Goal: Information Seeking & Learning: Learn about a topic

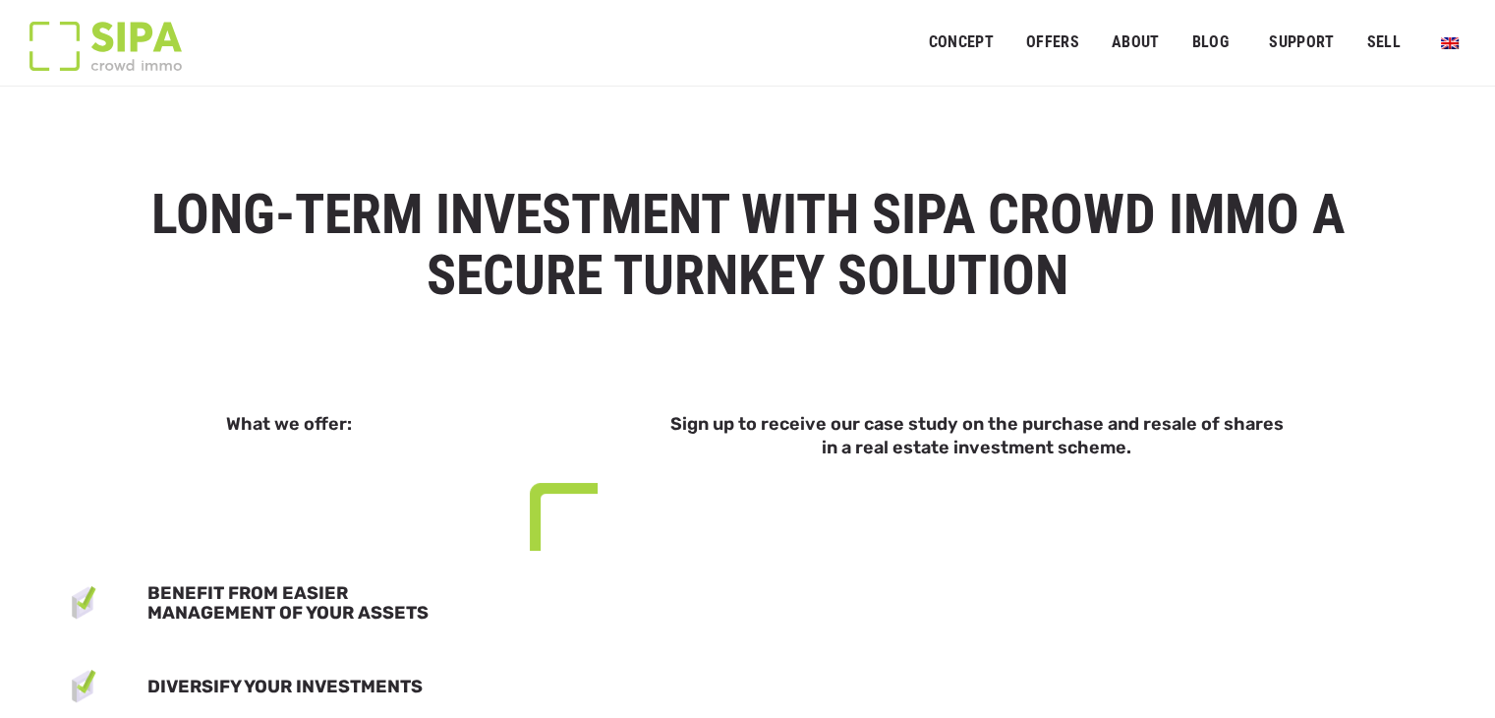
select select "**"
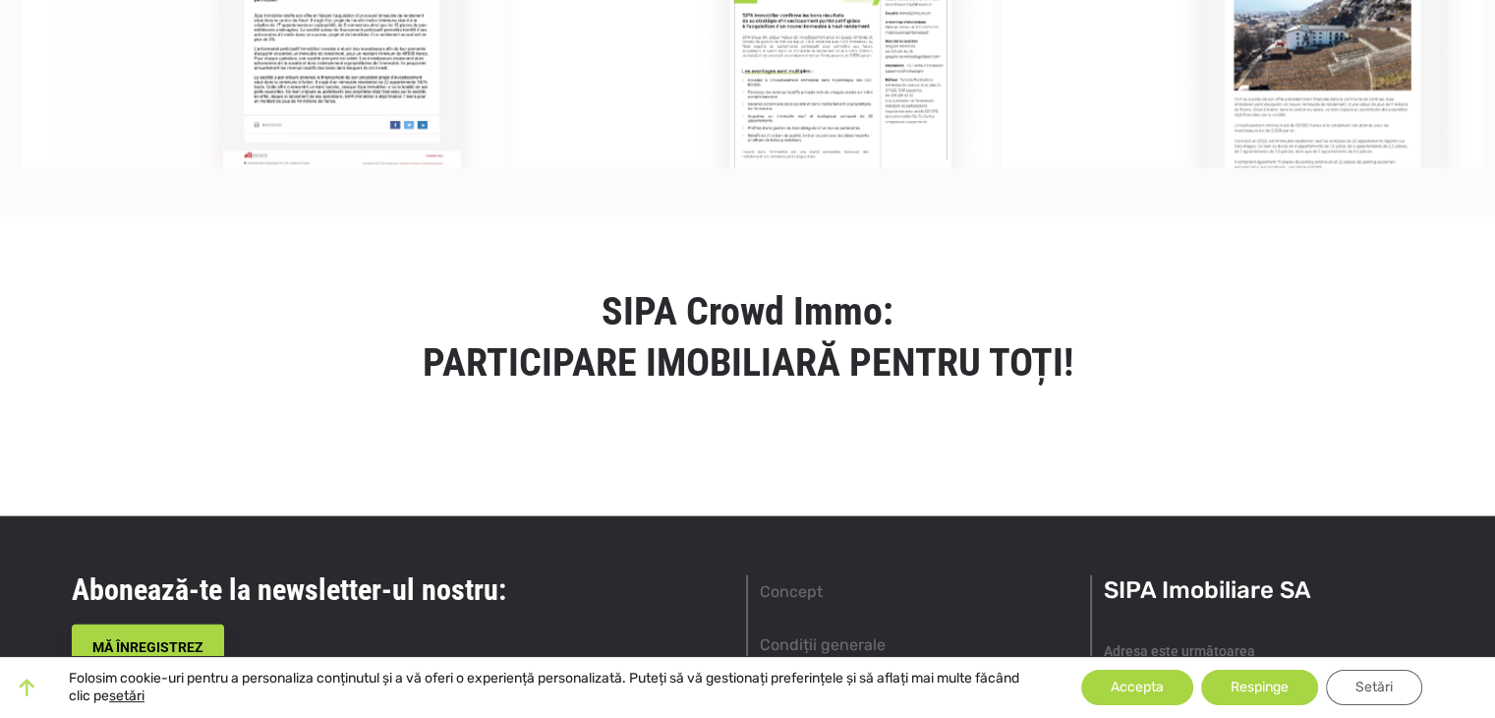
scroll to position [4527, 0]
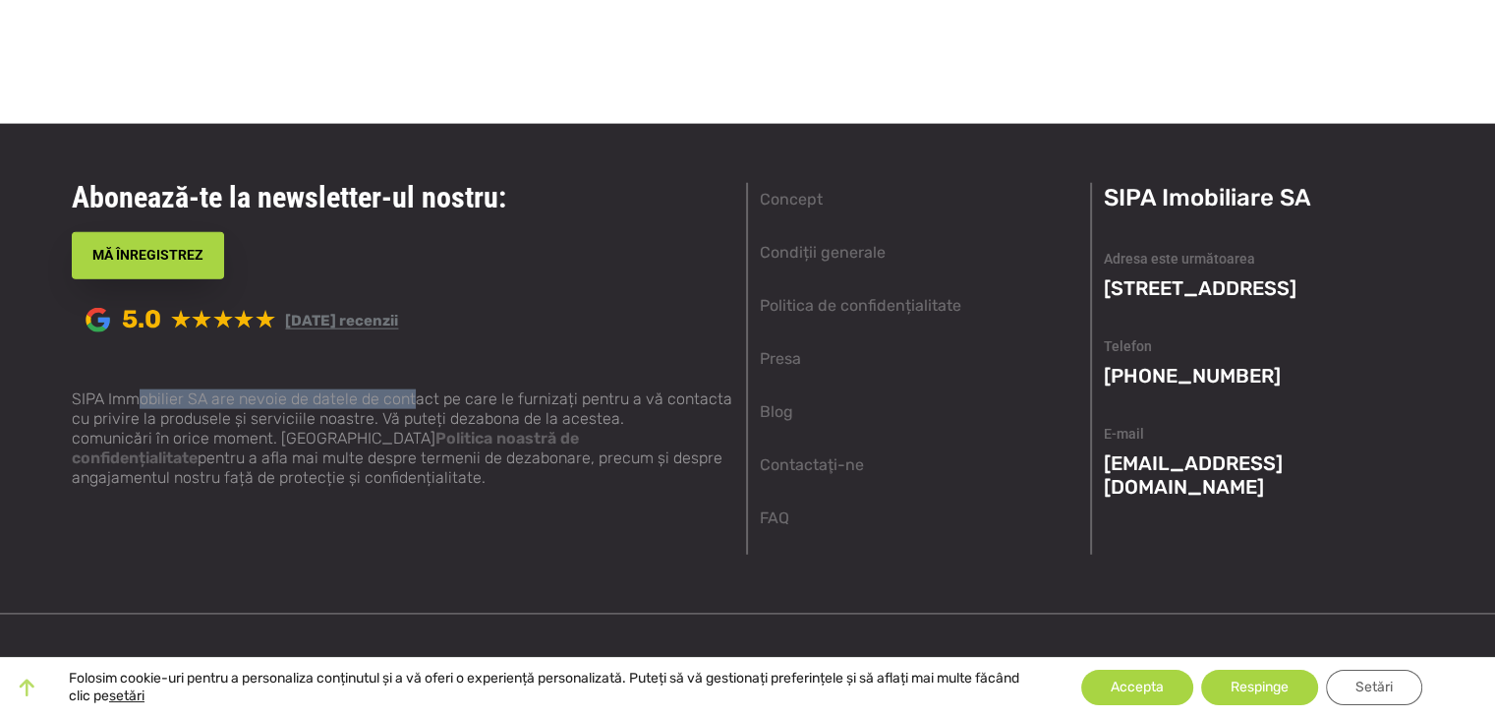
drag, startPoint x: 136, startPoint y: 388, endPoint x: 411, endPoint y: 386, distance: 275.3
click at [411, 389] on font "SIPA Immobilier SA are nevoie de datele de contact pe care le furnizați pentru …" at bounding box center [402, 408] width 661 height 38
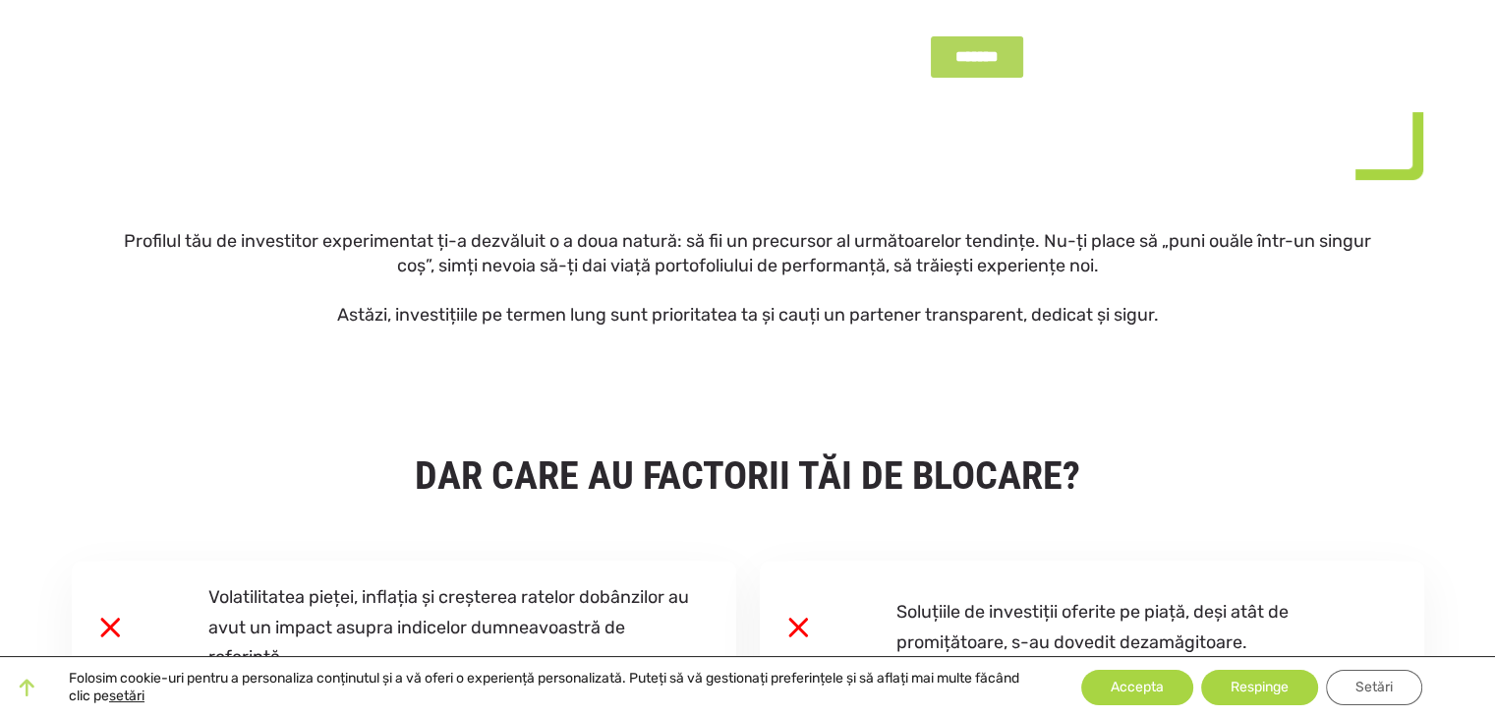
scroll to position [0, 0]
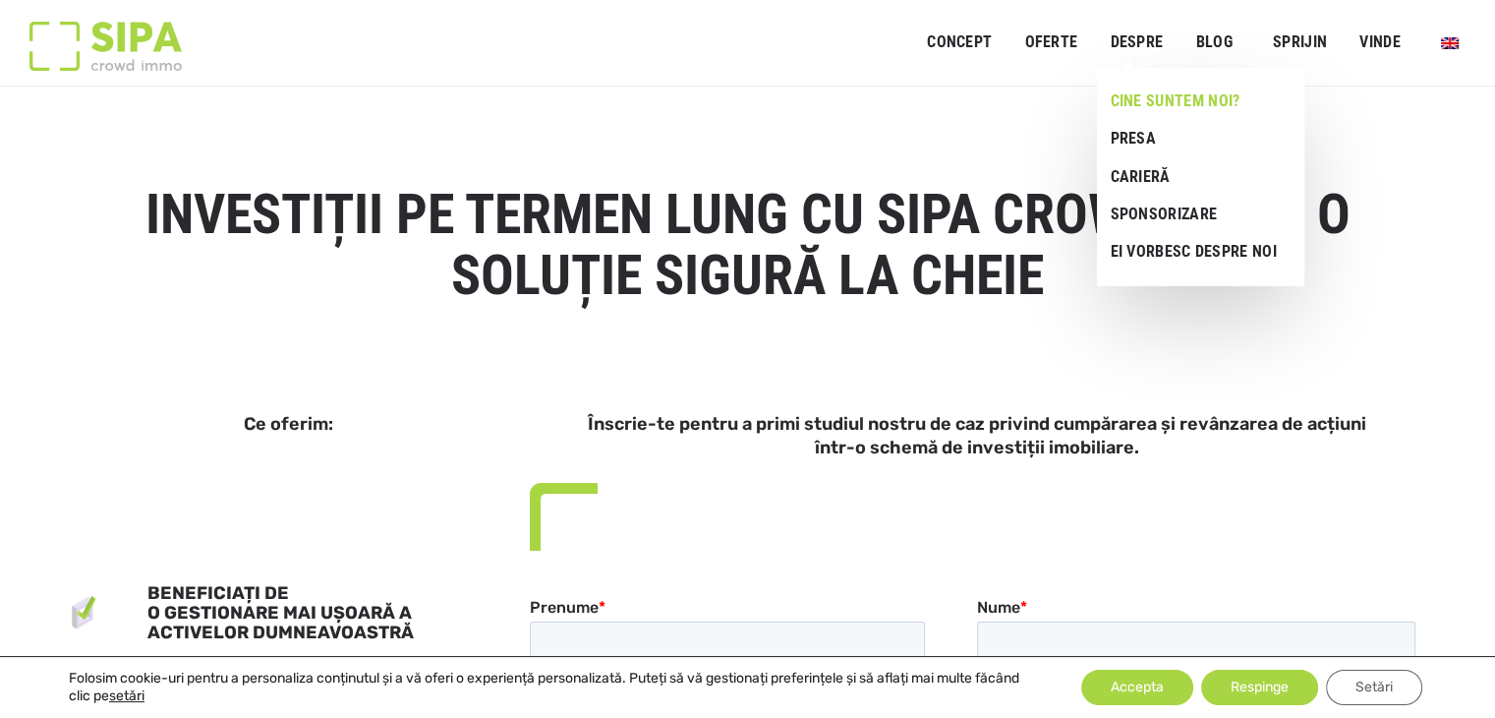
click at [1160, 105] on font "Cine suntem noi?" at bounding box center [1175, 100] width 130 height 19
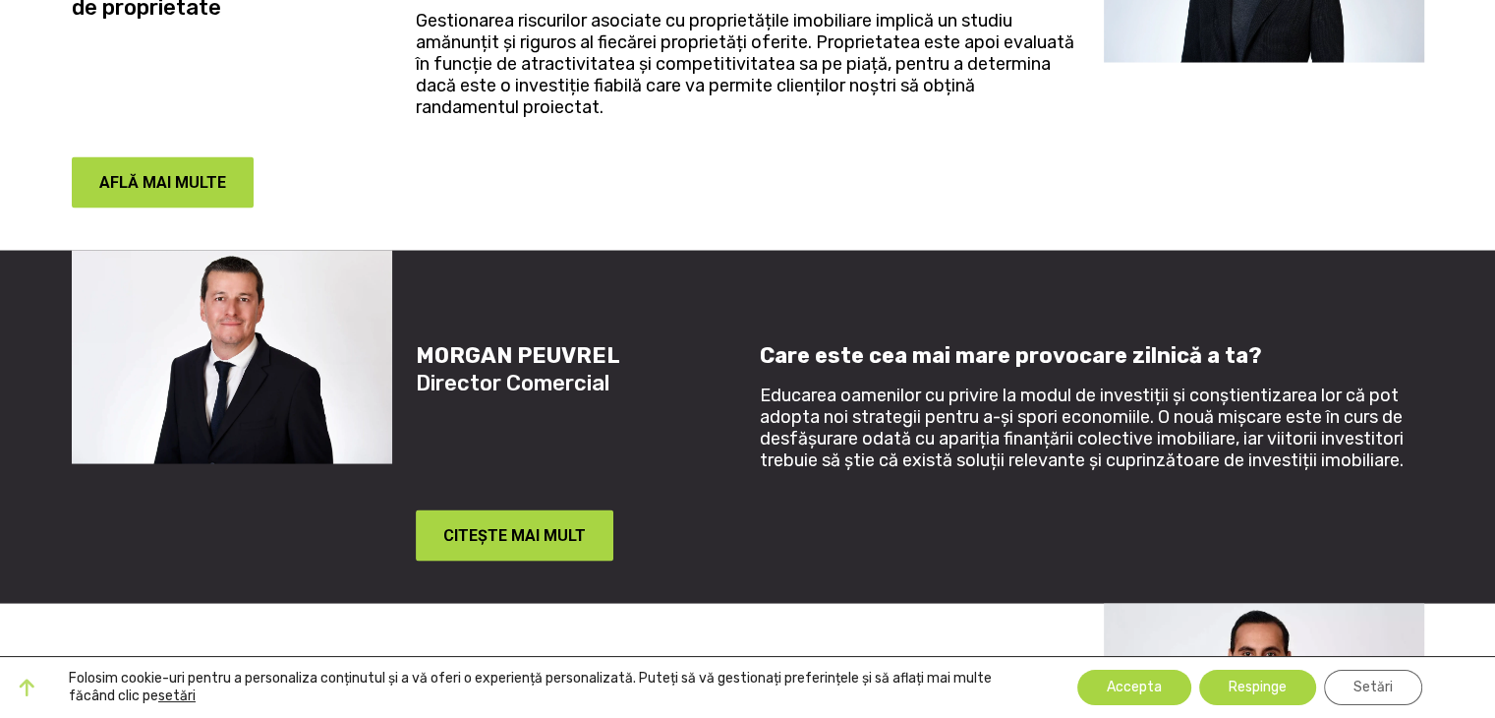
scroll to position [3410, 0]
